Goal: Information Seeking & Learning: Find specific fact

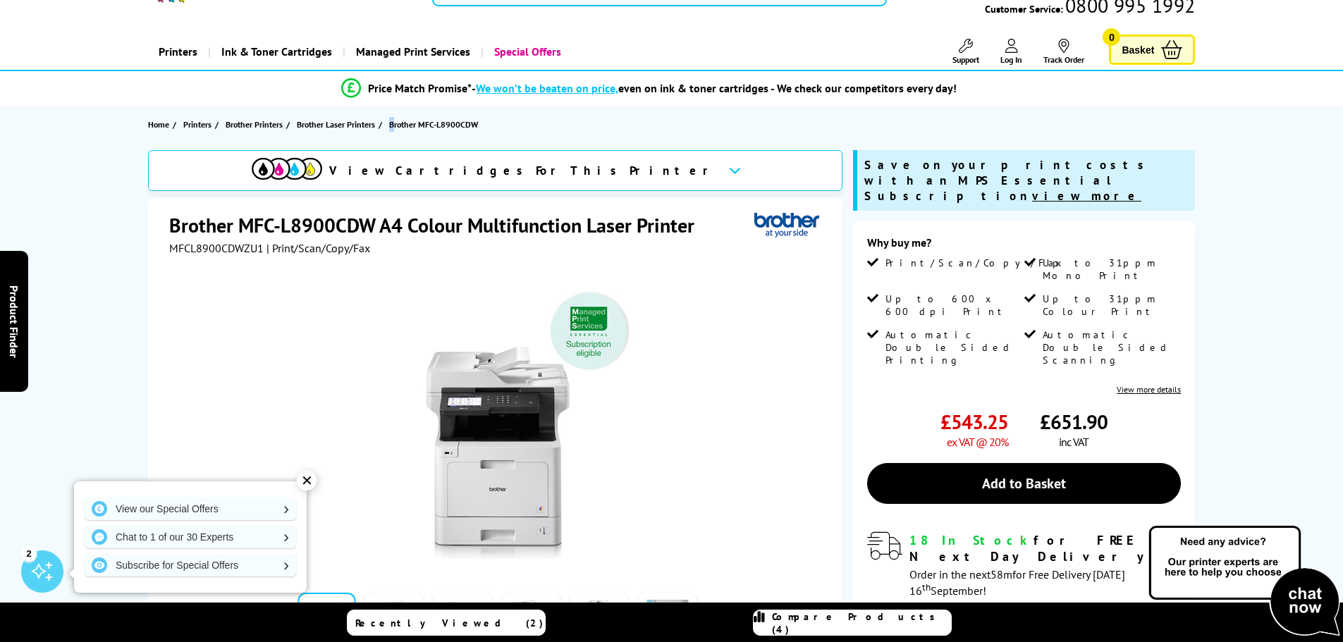
scroll to position [70, 0]
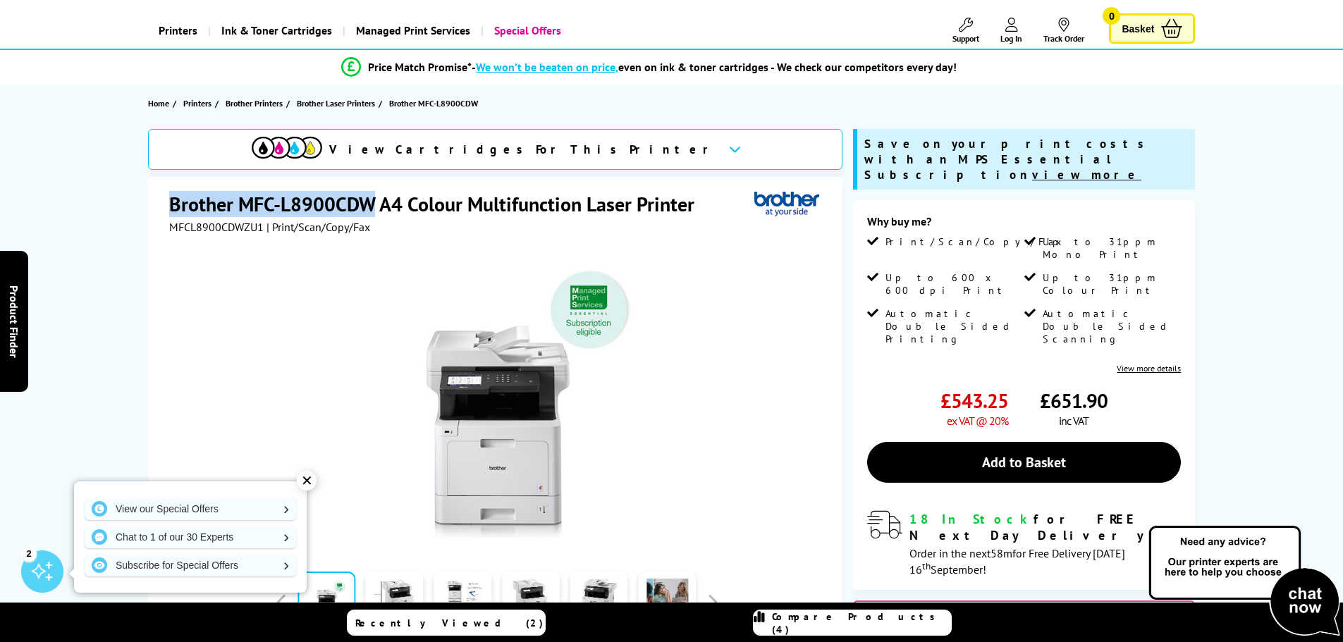
drag, startPoint x: 373, startPoint y: 205, endPoint x: 170, endPoint y: 212, distance: 203.1
click at [170, 212] on h1 "Brother MFC-L8900CDW A4 Colour Multifunction Laser Printer" at bounding box center [438, 204] width 539 height 26
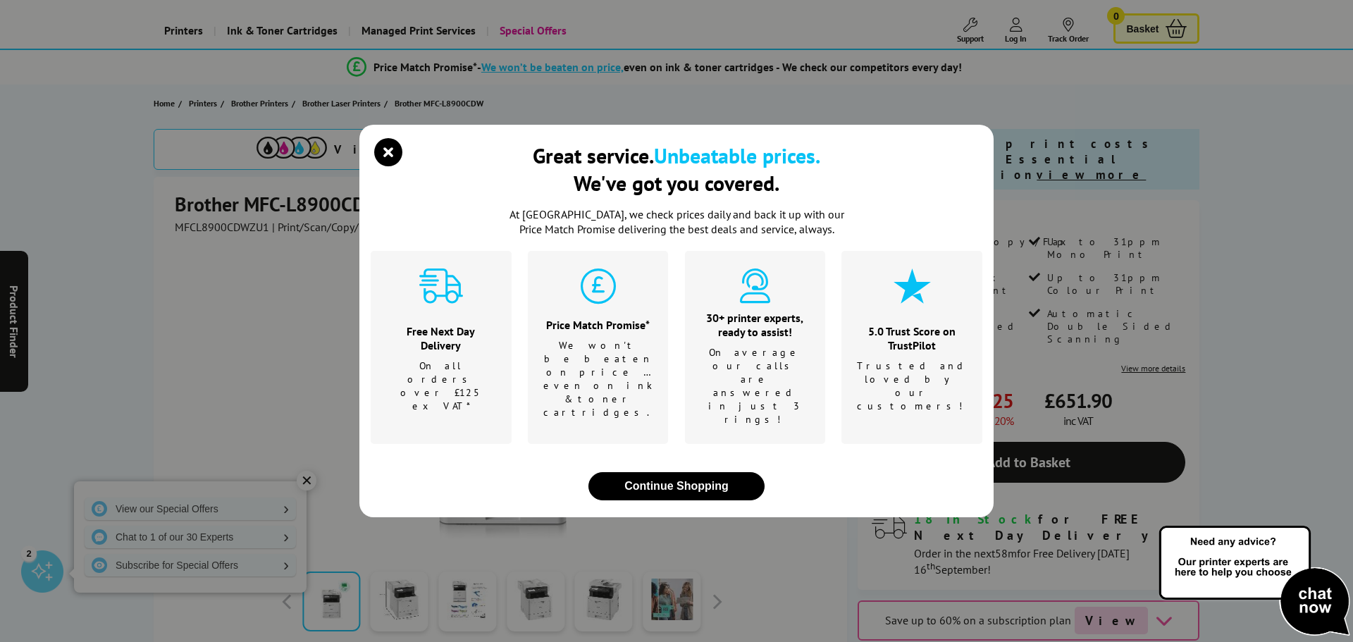
drag, startPoint x: 170, startPoint y: 212, endPoint x: 263, endPoint y: 199, distance: 94.0
click at [222, 206] on div "Great service. Unbeatable prices. We've got you covered. At [GEOGRAPHIC_DATA], …" at bounding box center [676, 321] width 1353 height 642
click at [380, 166] on icon "close modal" at bounding box center [388, 152] width 28 height 28
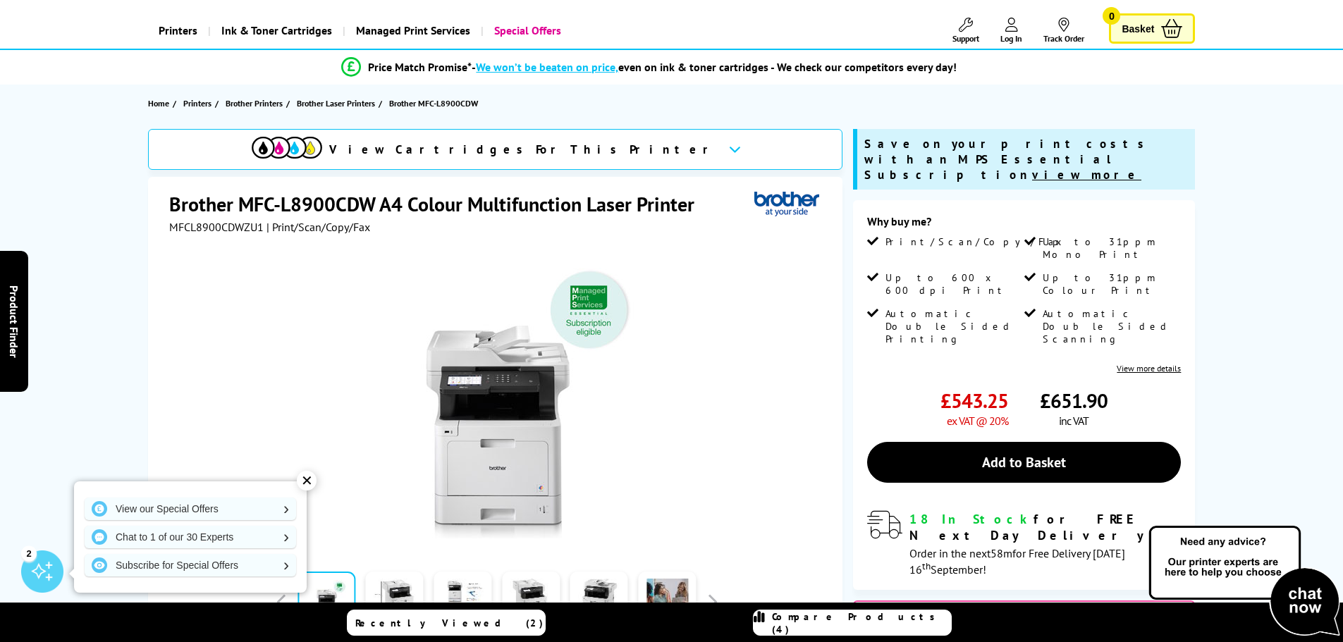
click at [328, 208] on h1 "Brother MFC-L8900CDW A4 Colour Multifunction Laser Printer" at bounding box center [438, 204] width 539 height 26
copy h1 "L8900CDW"
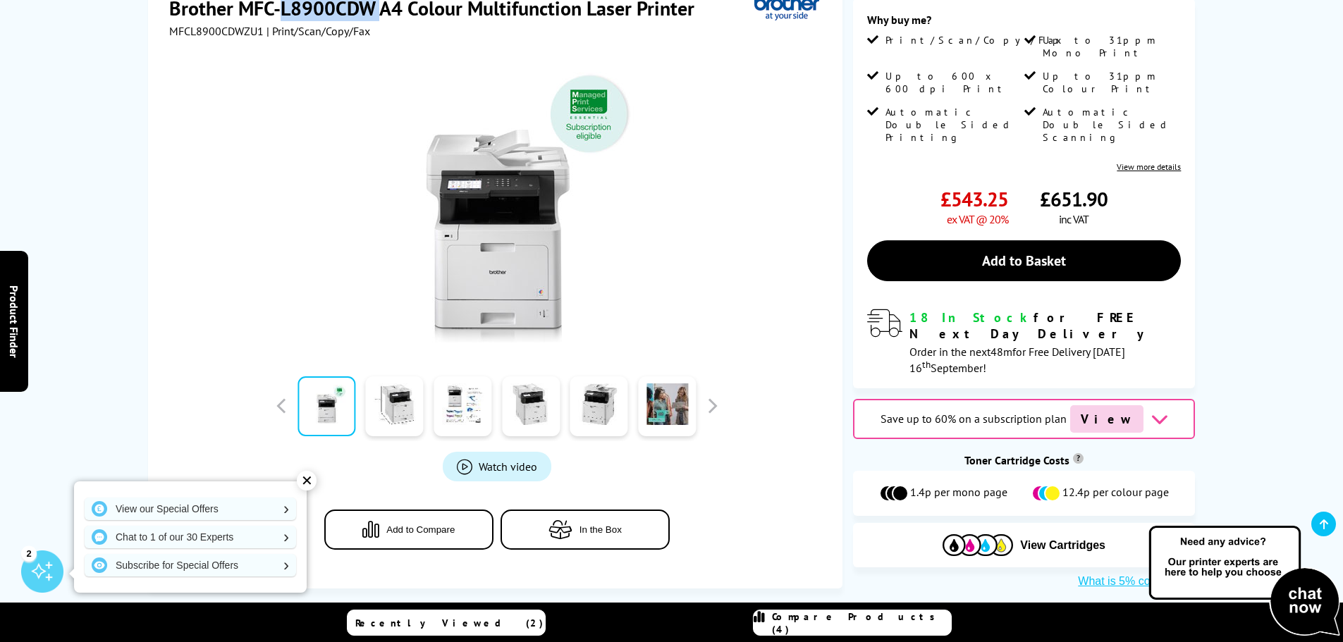
scroll to position [0, 0]
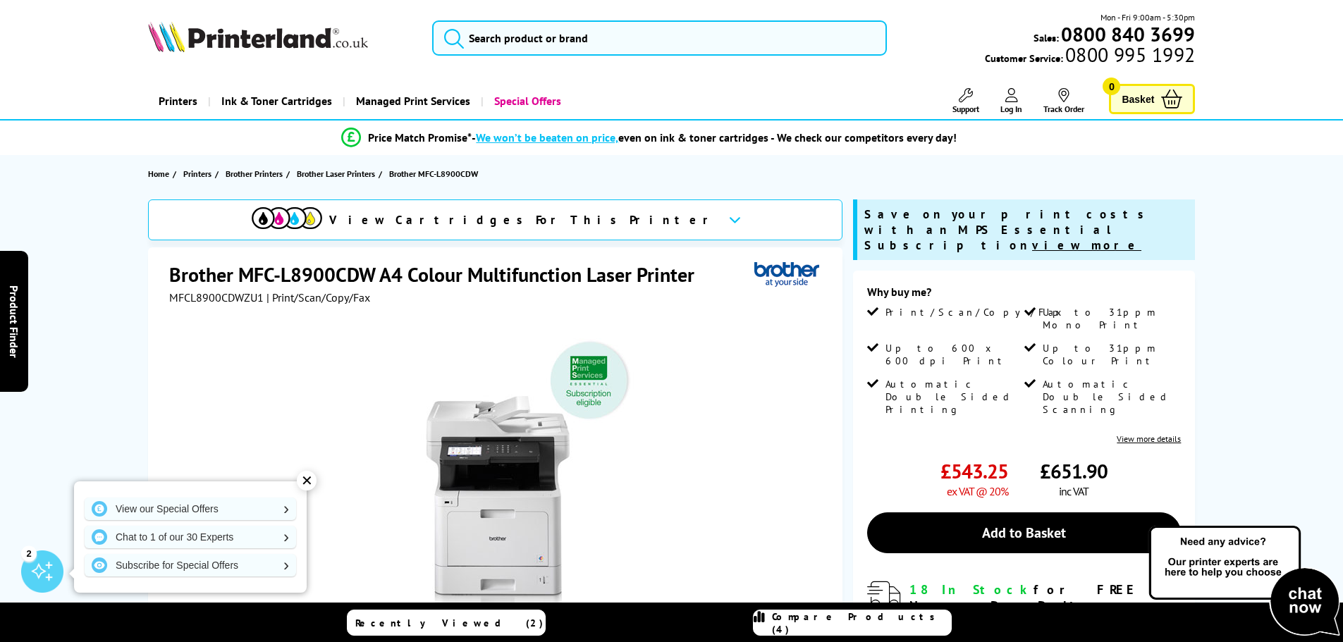
drag, startPoint x: 410, startPoint y: 327, endPoint x: 419, endPoint y: 321, distance: 10.2
click at [411, 326] on div at bounding box center [496, 463] width 655 height 319
